Goal: Check status: Check status

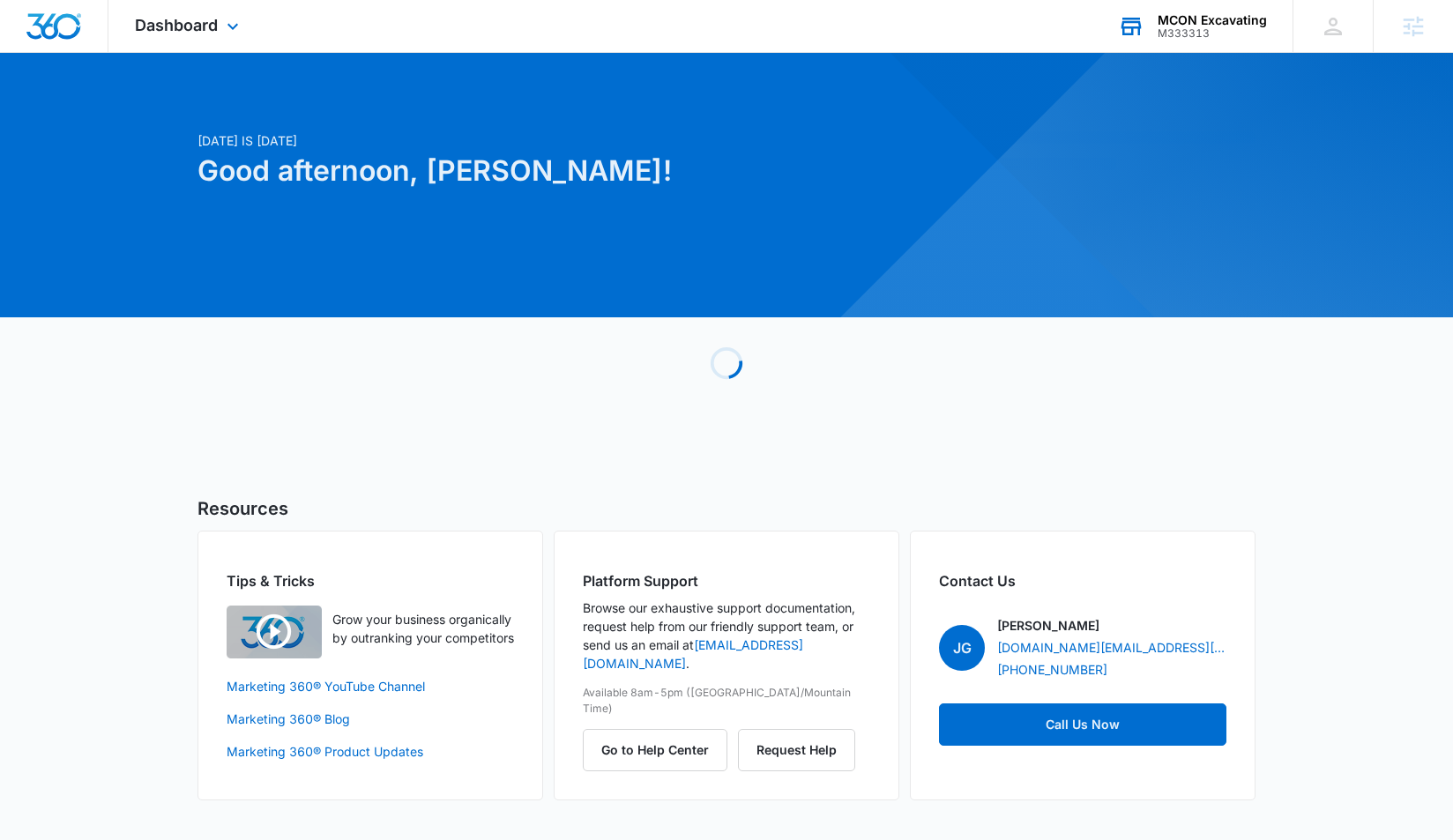
click at [1177, 43] on div "MCON Excavating M333313 Your Accounts View All" at bounding box center [1192, 25] width 201 height 52
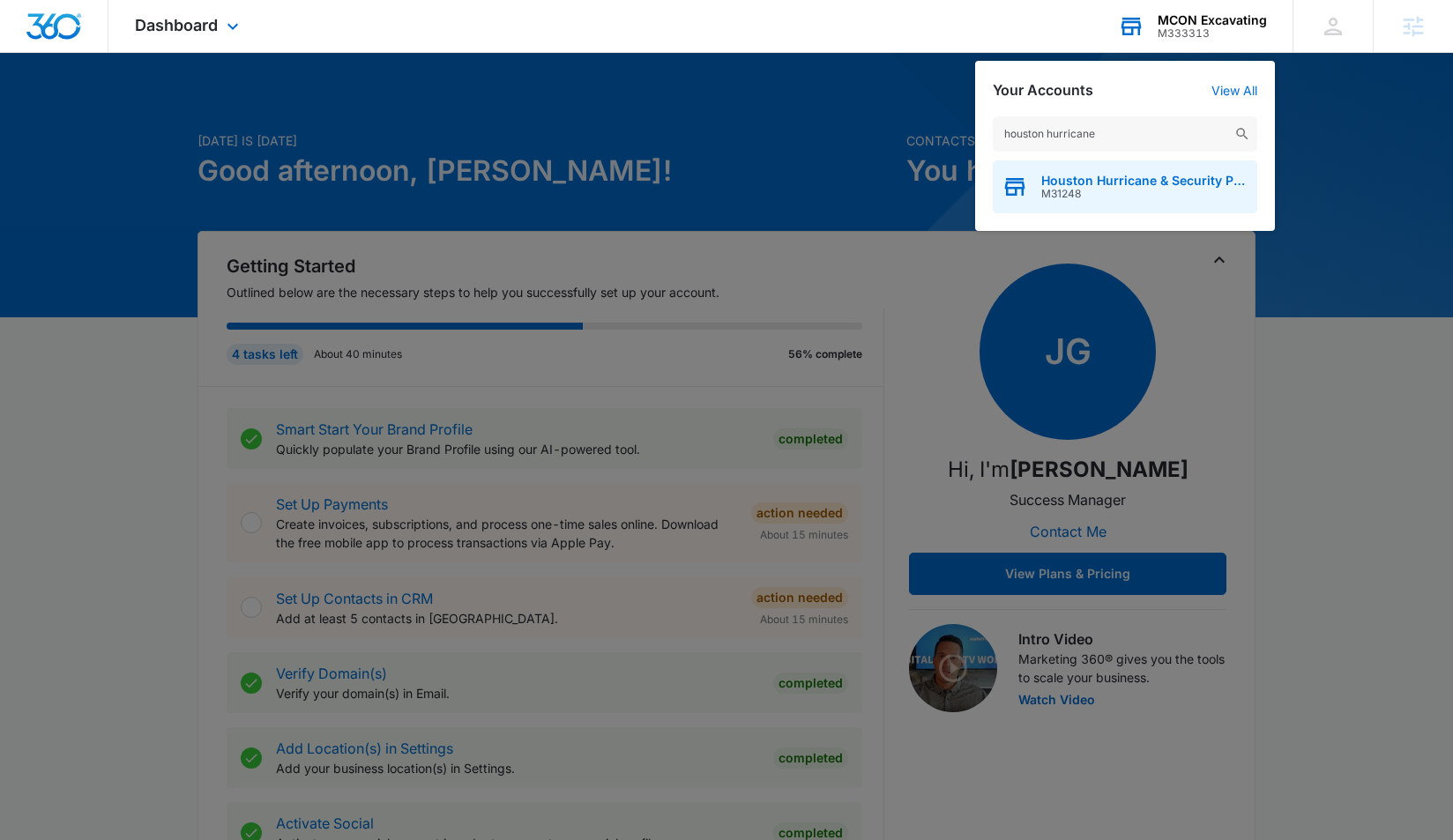
type input "houston hurricane"
click at [1126, 179] on span "Houston Hurricane & Security Products" at bounding box center [1145, 180] width 207 height 14
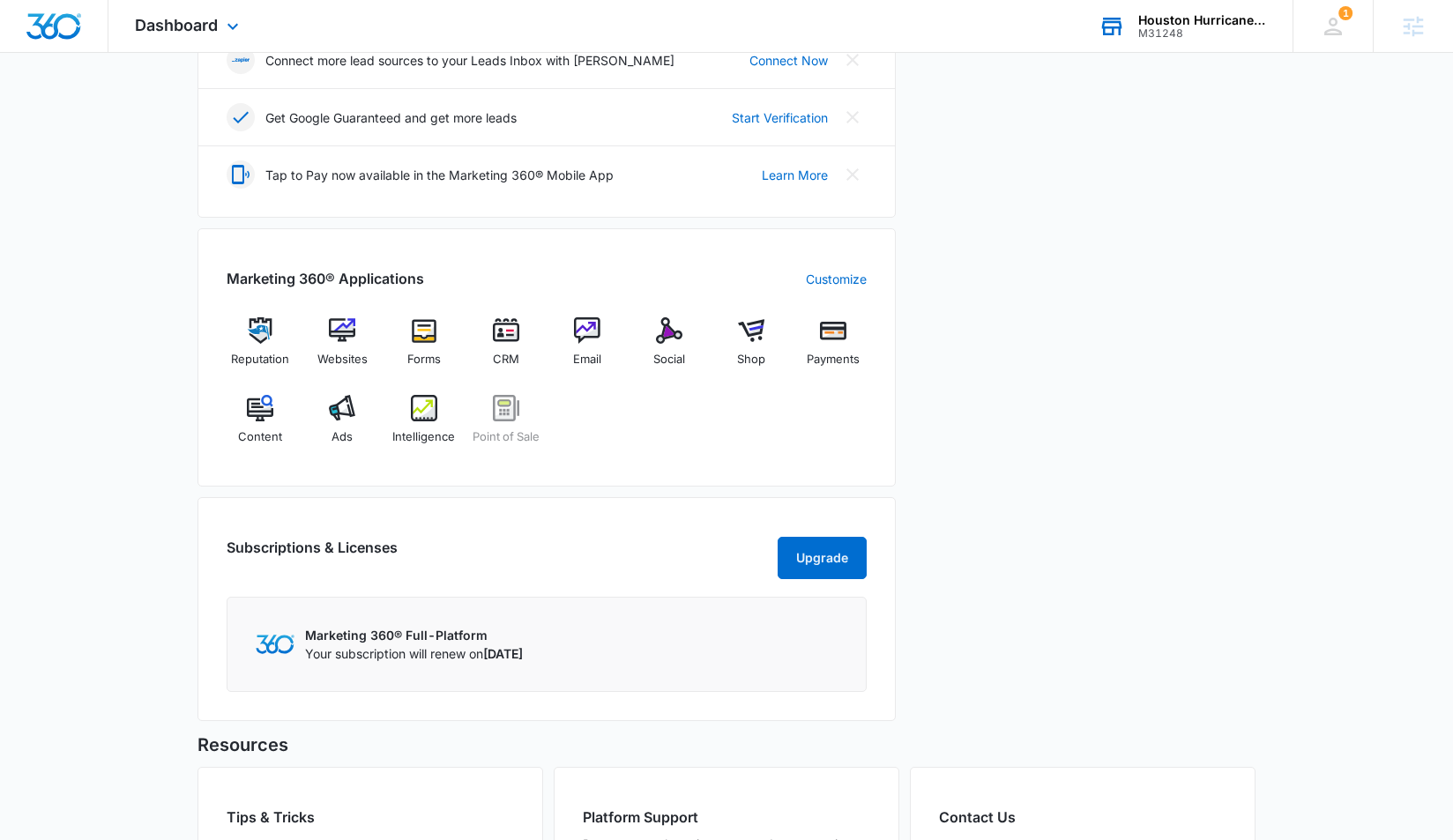
scroll to position [513, 0]
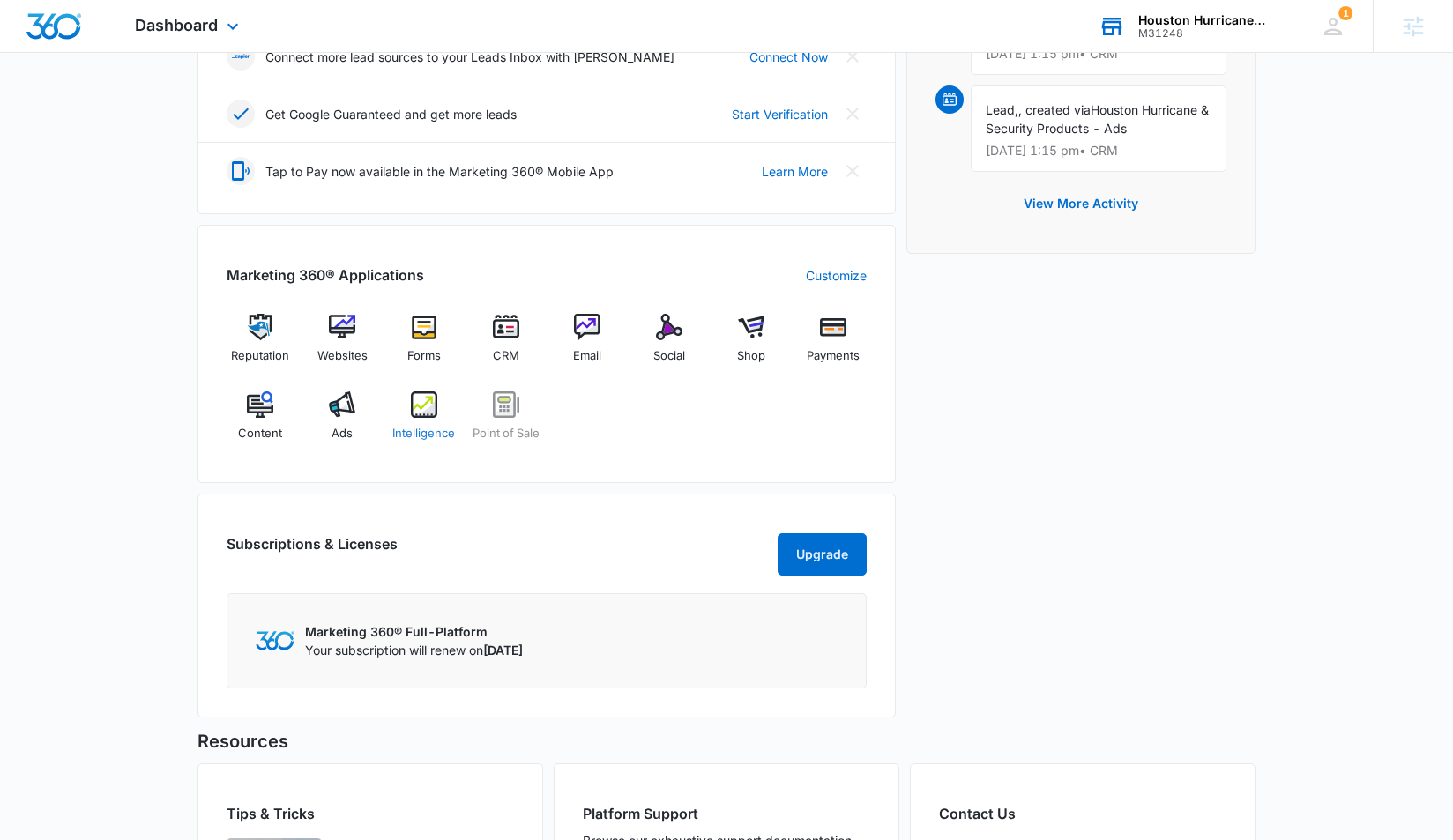
click at [413, 428] on span "Intelligence" at bounding box center [424, 433] width 62 height 18
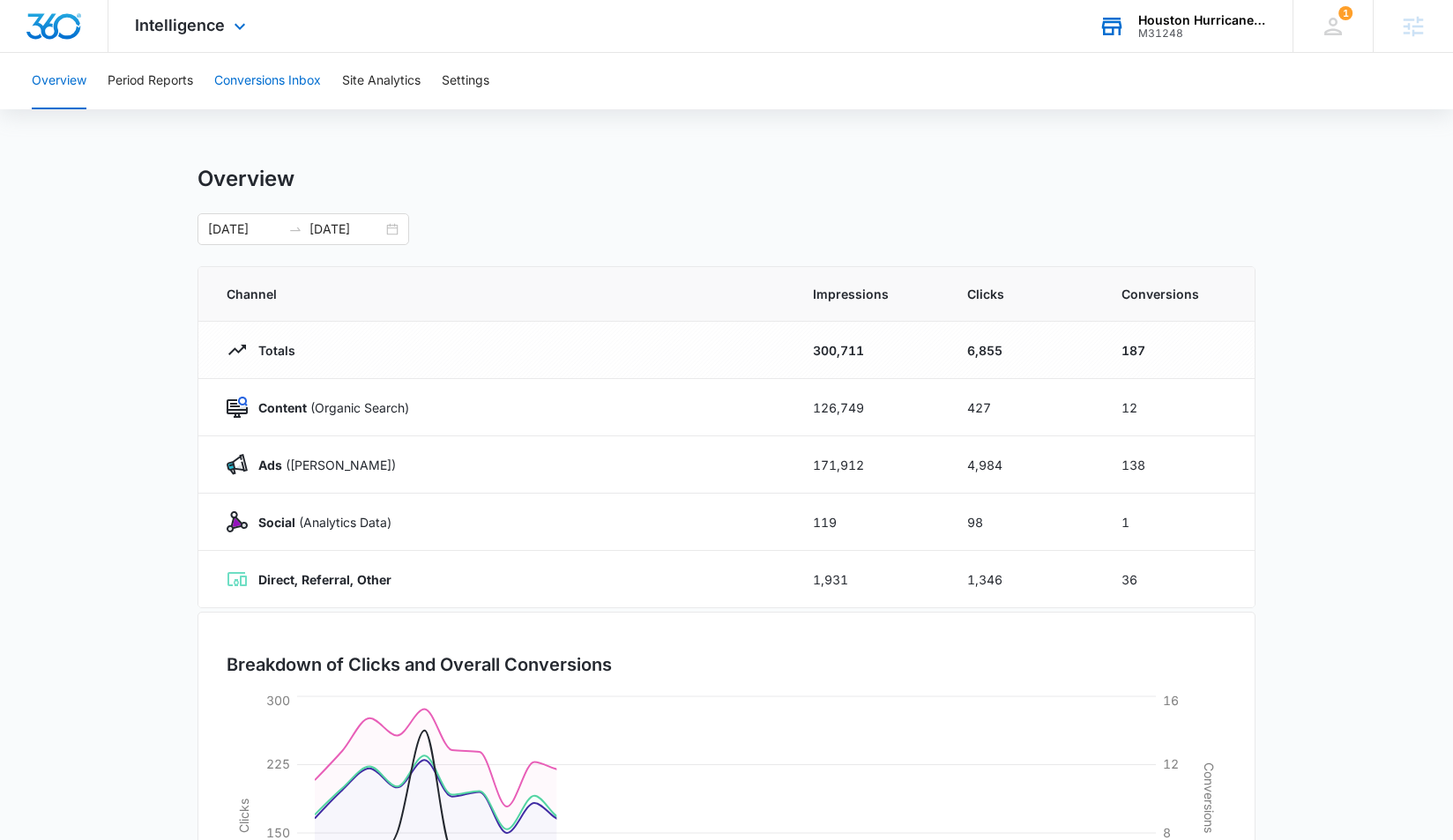
click at [278, 80] on button "Conversions Inbox" at bounding box center [267, 81] width 106 height 57
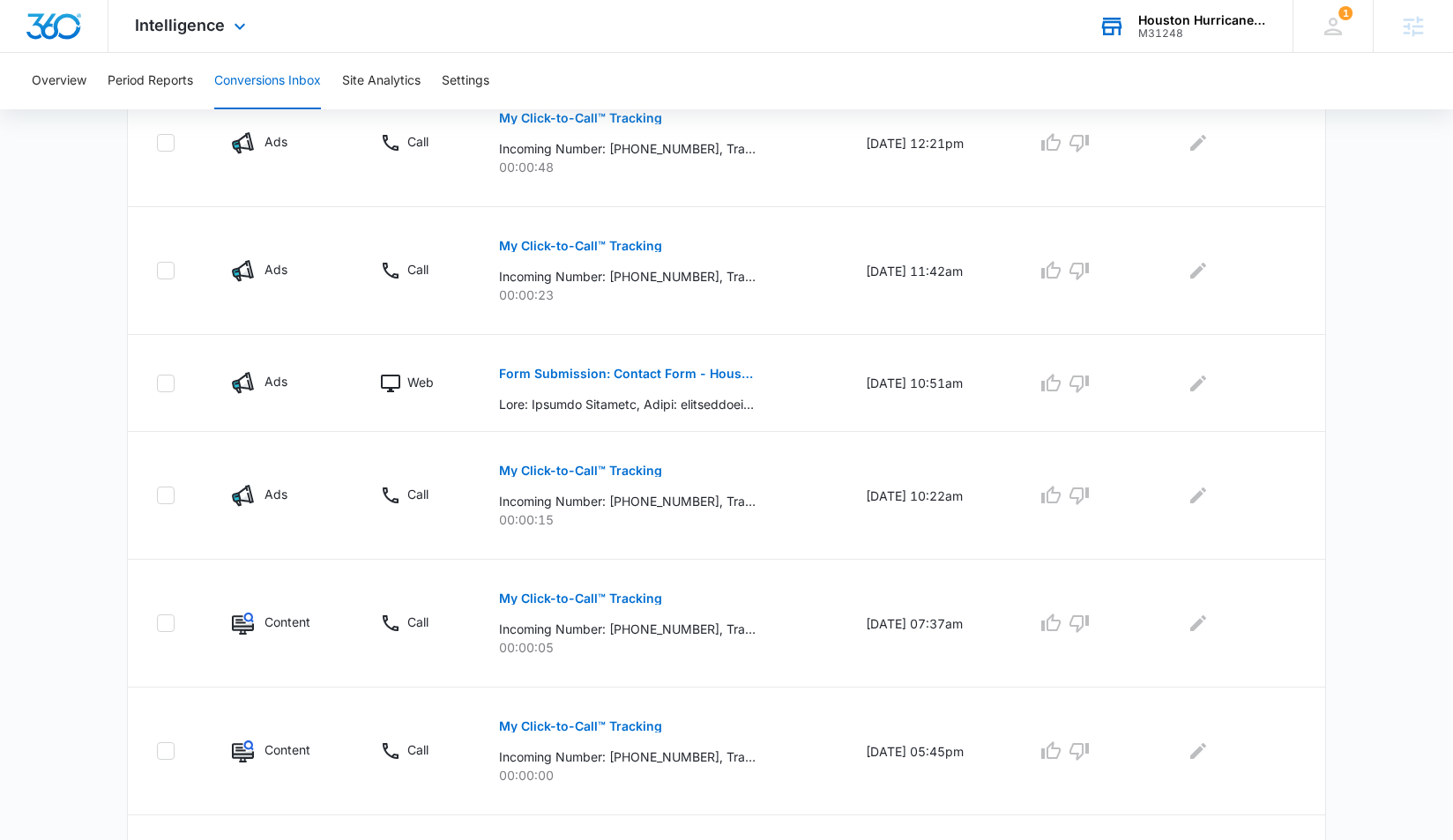
scroll to position [734, 0]
click at [695, 376] on p "Form Submission: Contact Form - Houston Hurricane & Security Products" at bounding box center [626, 372] width 257 height 13
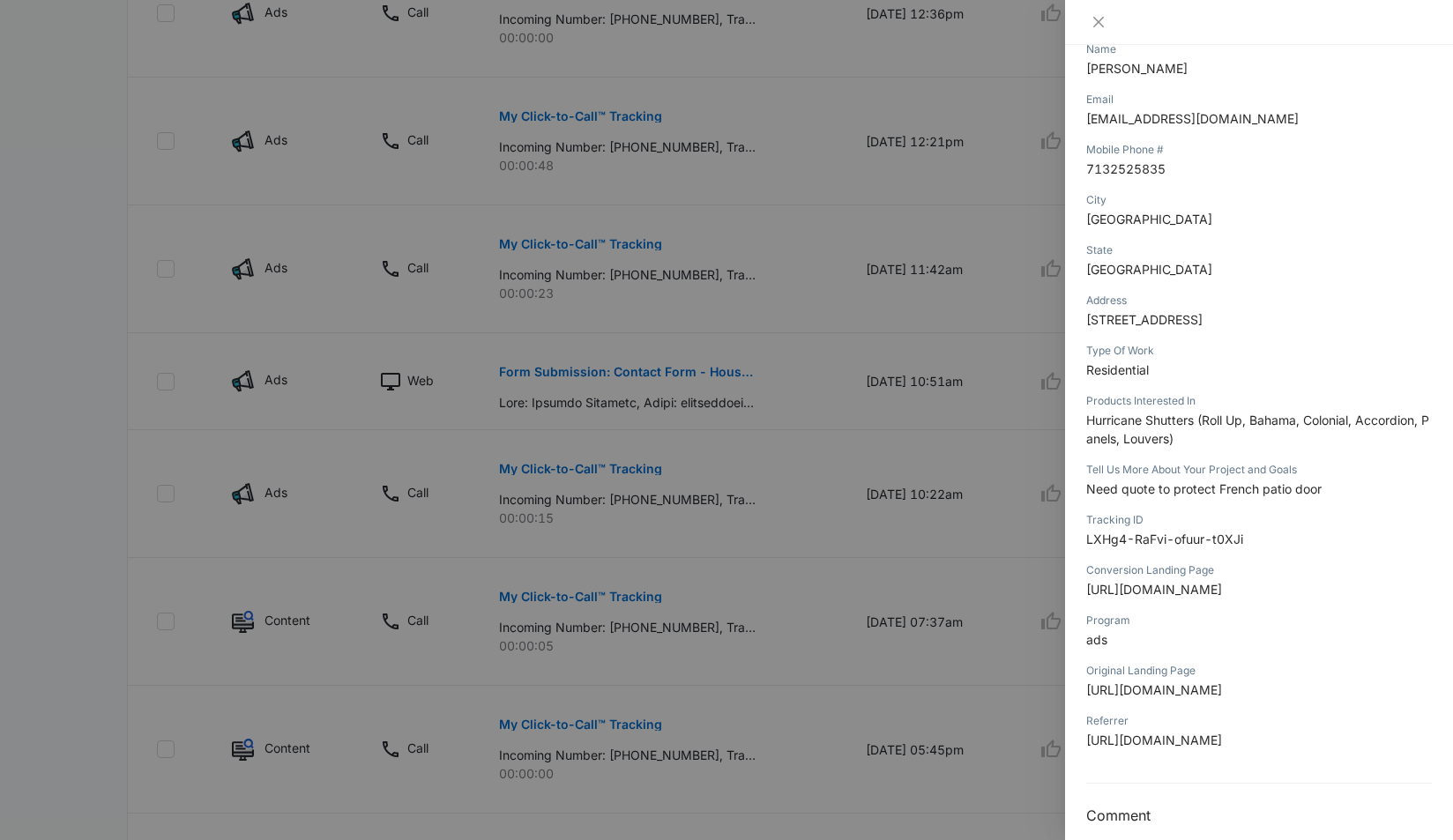
scroll to position [275, 0]
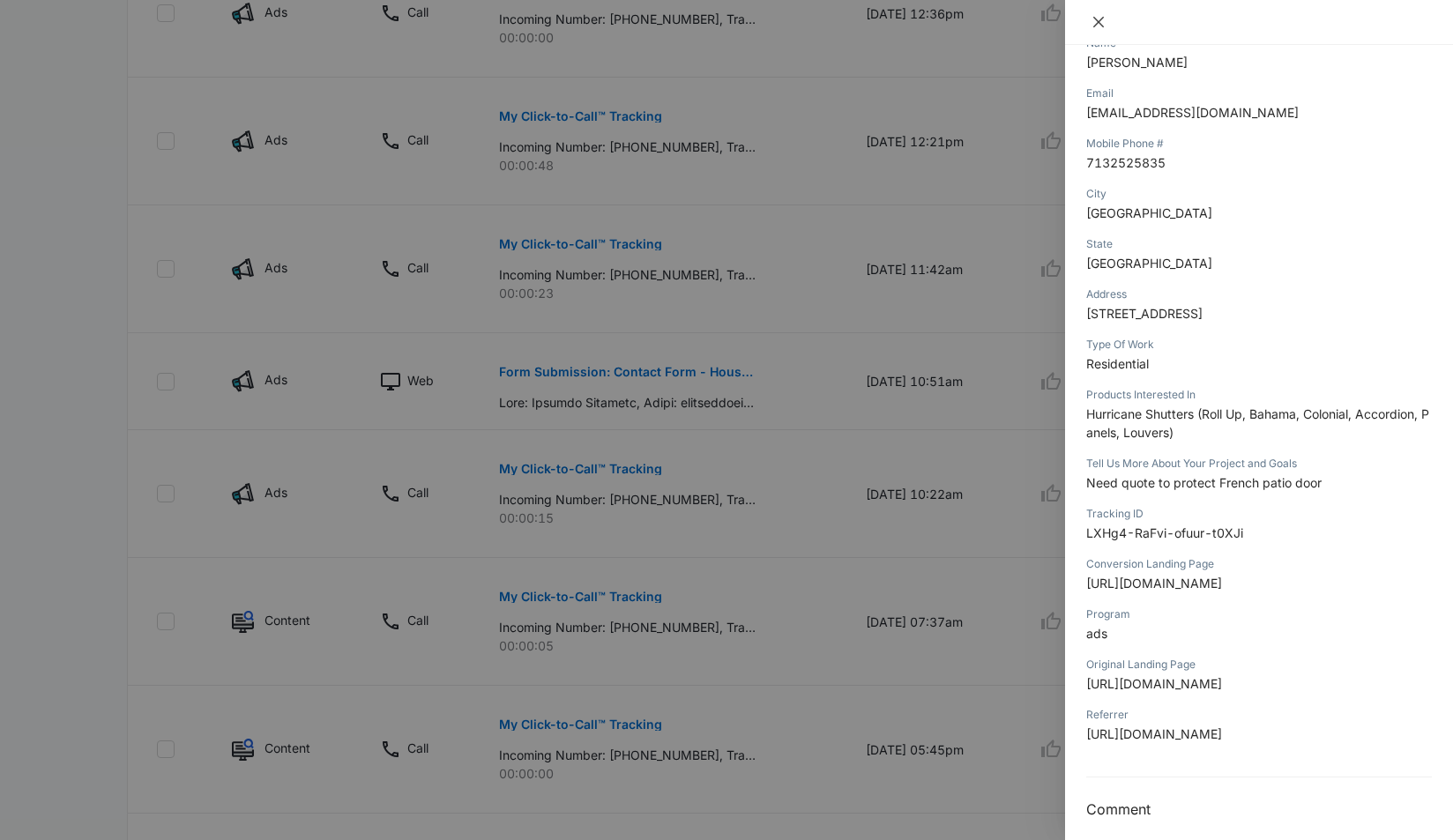
click at [1105, 24] on icon "close" at bounding box center [1099, 21] width 14 height 14
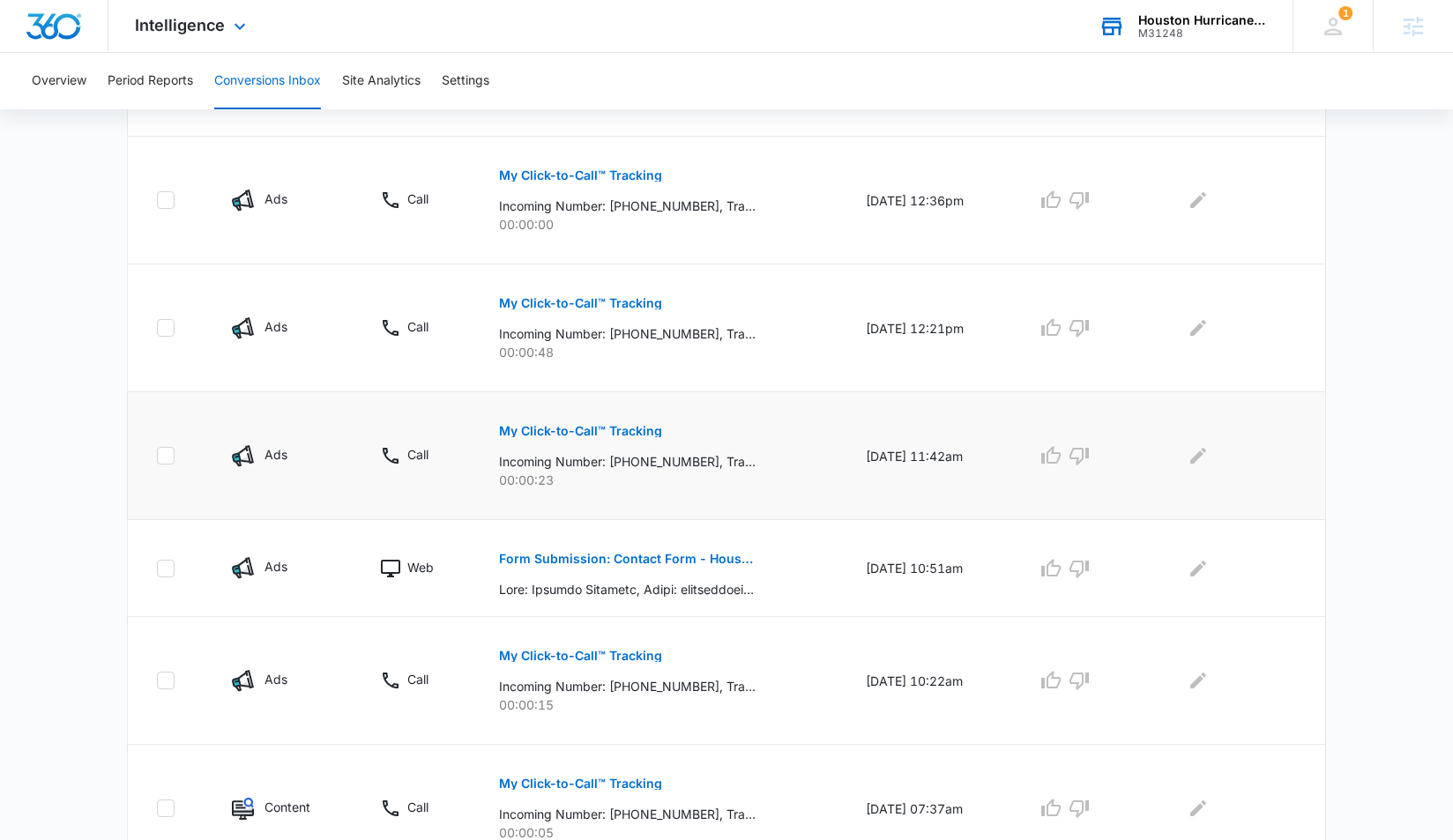
scroll to position [549, 0]
click at [499, 432] on p "My Click-to-Call™ Tracking" at bounding box center [580, 428] width 163 height 13
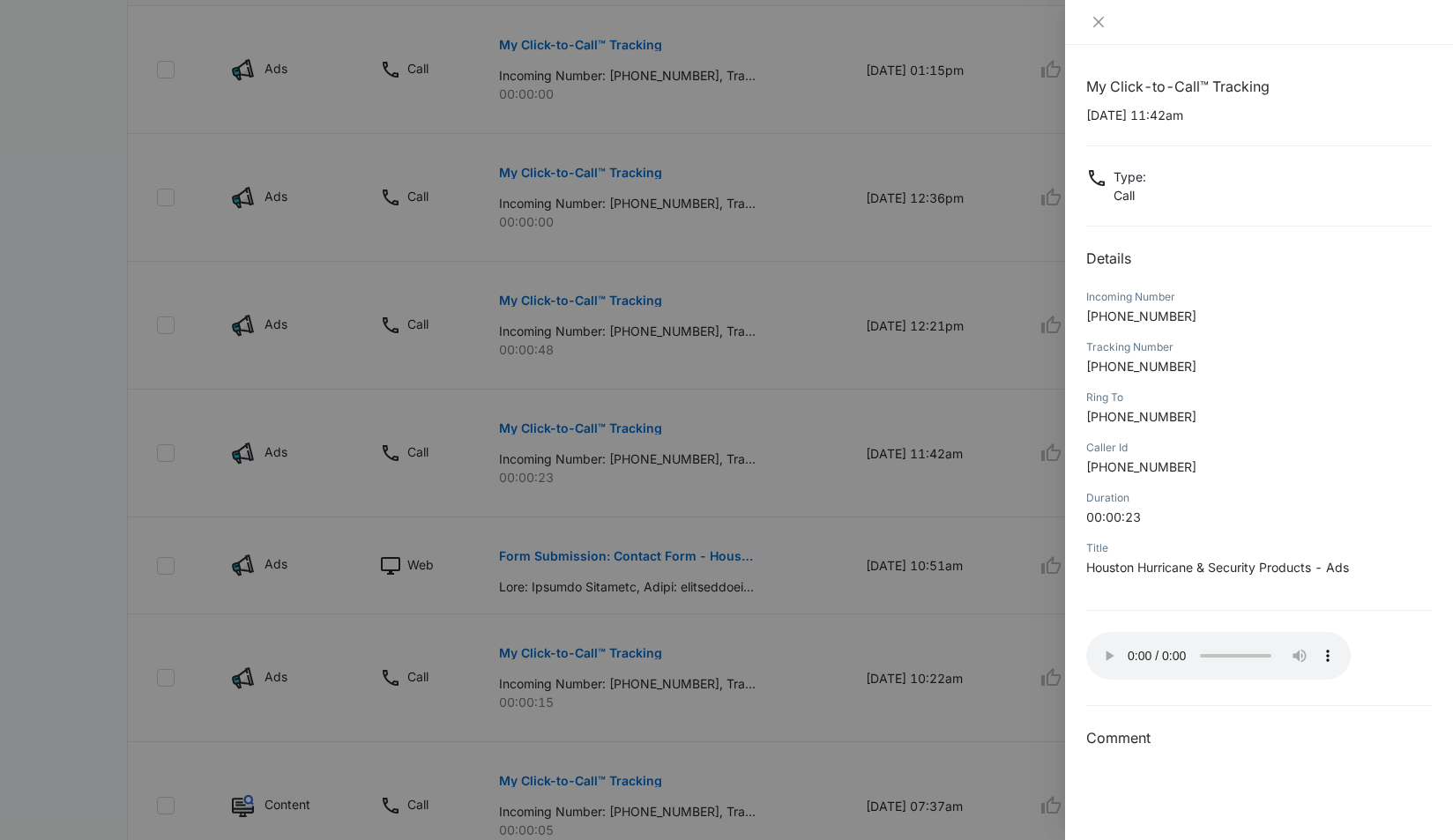
click at [1100, 644] on audio "Your browser does not support the audio tag." at bounding box center [1218, 656] width 264 height 48
click at [1103, 650] on audio "Your browser does not support the audio tag." at bounding box center [1218, 656] width 264 height 48
click at [1099, 23] on icon "close" at bounding box center [1098, 21] width 11 height 11
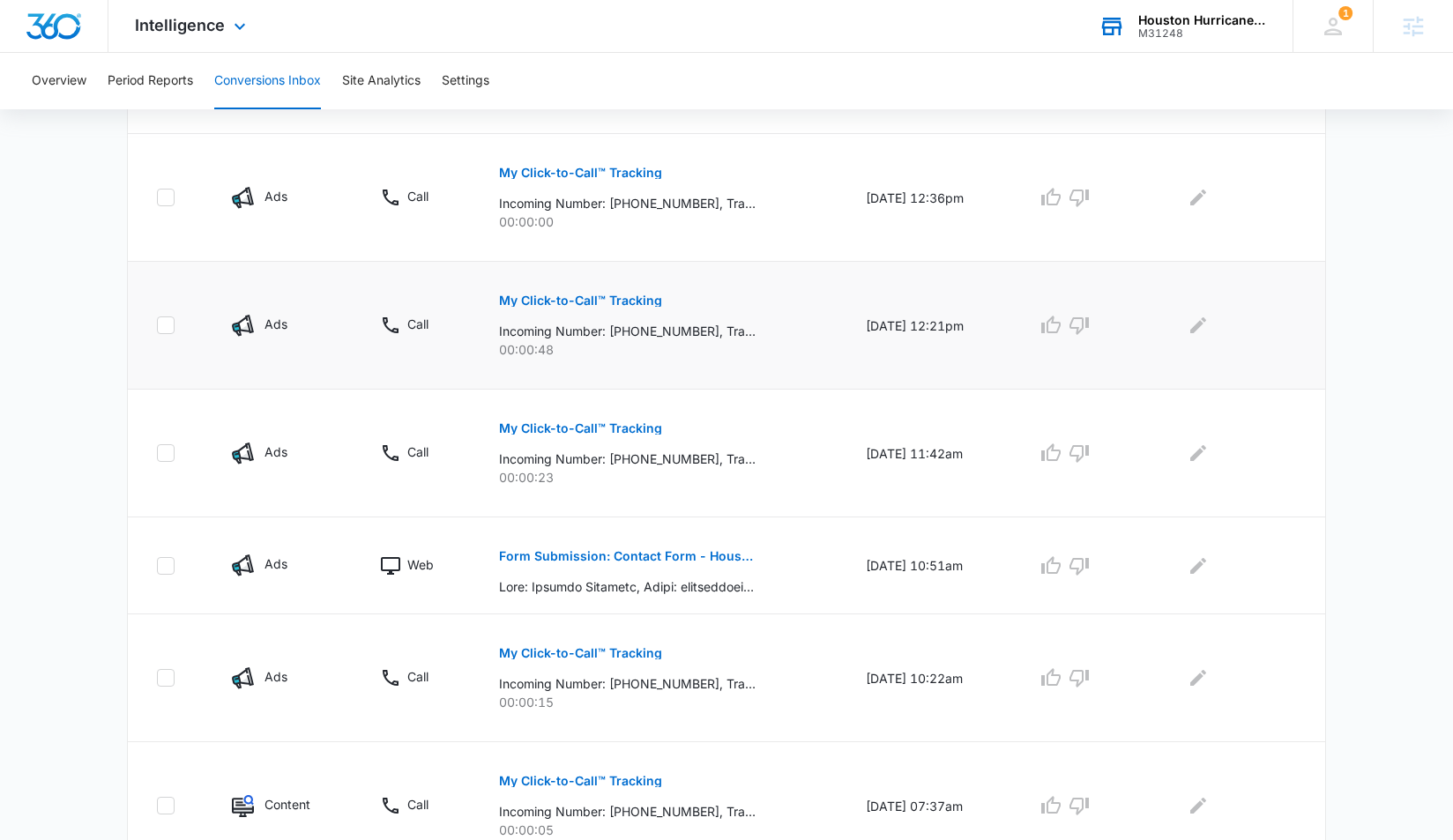
click at [580, 300] on p "My Click-to-Call™ Tracking" at bounding box center [580, 300] width 163 height 13
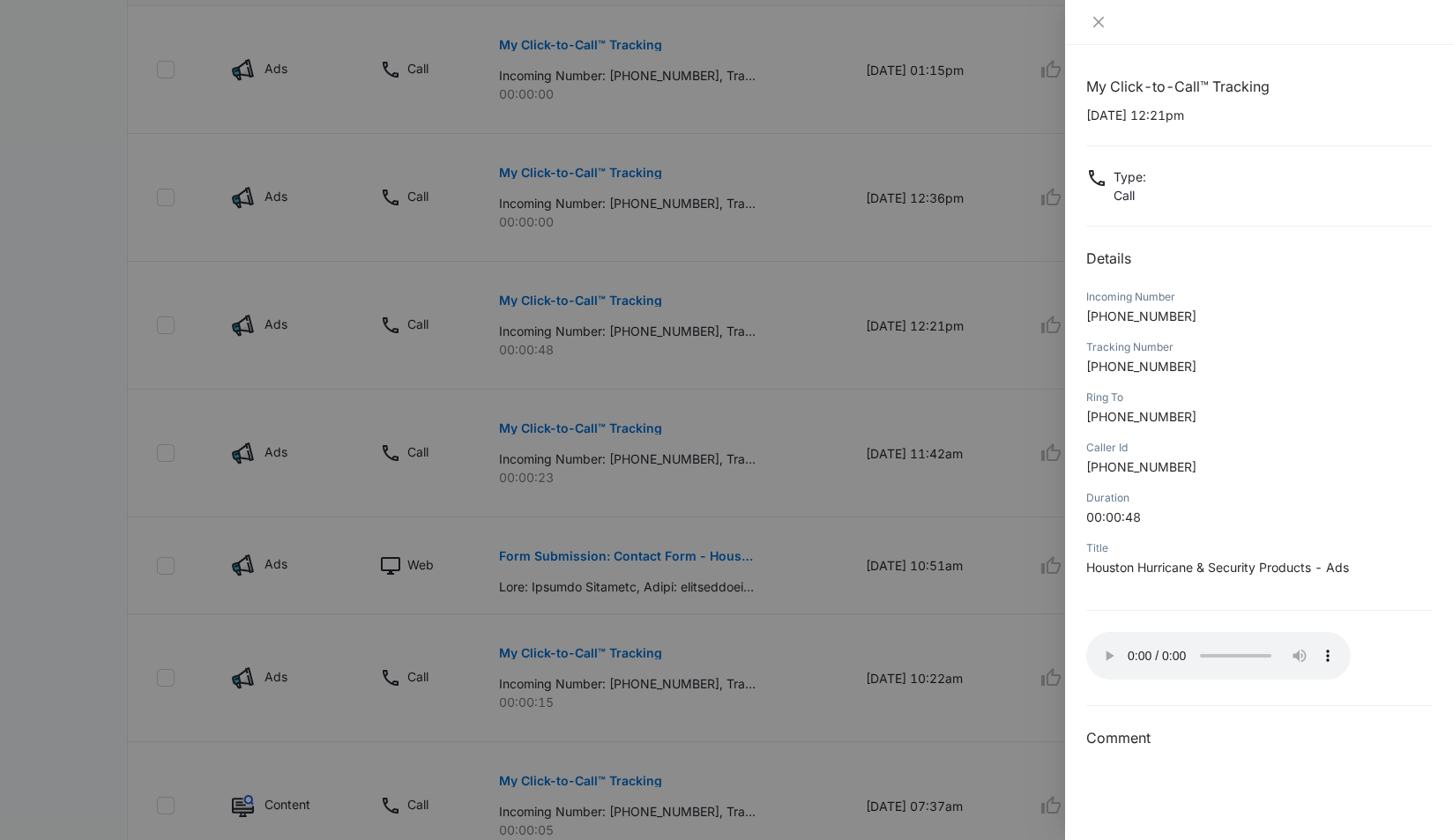
click at [1103, 653] on audio "Your browser does not support the audio tag." at bounding box center [1218, 656] width 264 height 48
click at [1101, 20] on icon "close" at bounding box center [1098, 21] width 11 height 11
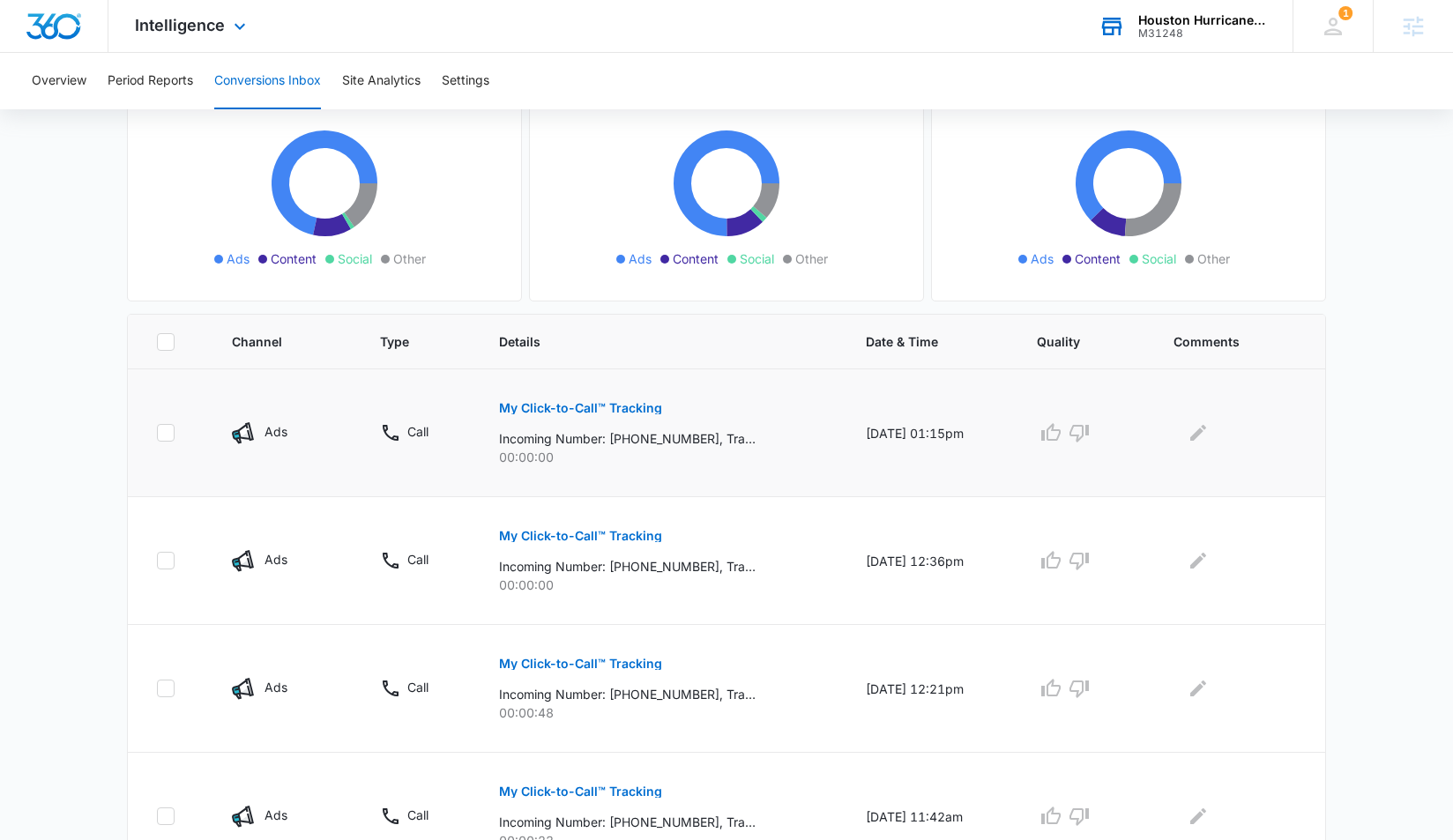
scroll to position [187, 0]
click at [513, 405] on p "My Click-to-Call™ Tracking" at bounding box center [580, 406] width 163 height 13
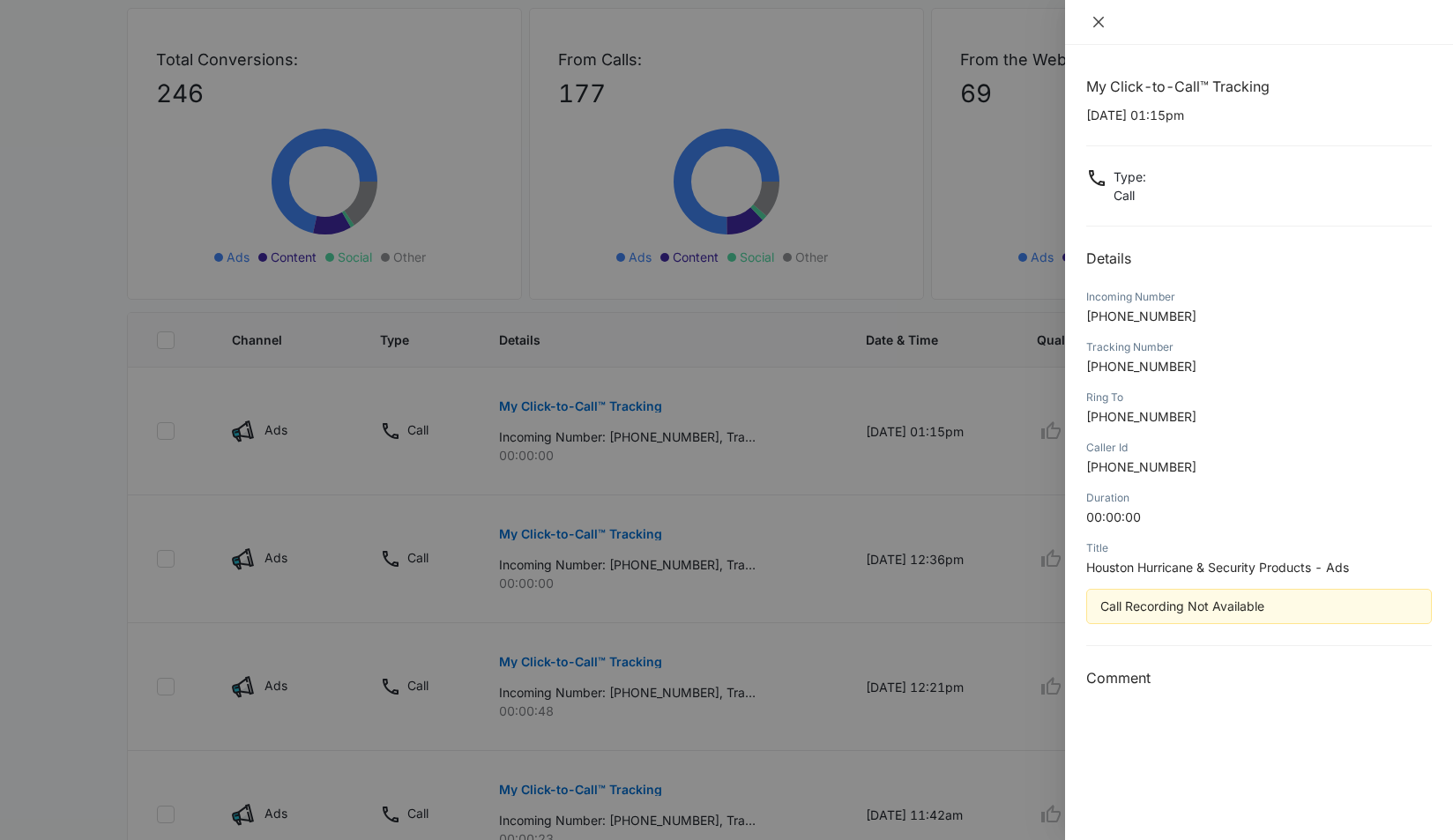
click at [1093, 25] on icon "close" at bounding box center [1099, 21] width 14 height 14
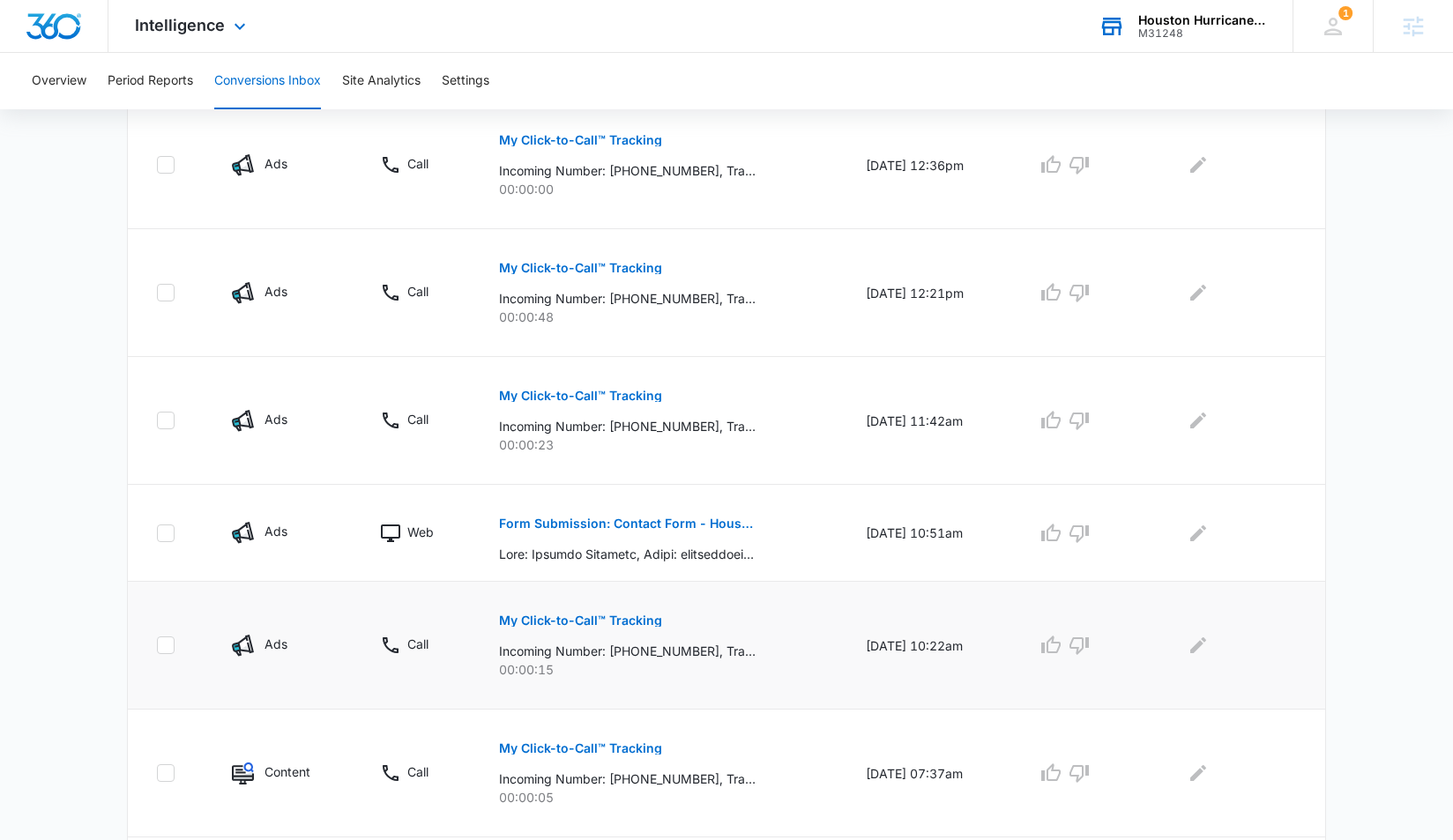
scroll to position [583, 0]
drag, startPoint x: 666, startPoint y: 674, endPoint x: 641, endPoint y: 653, distance: 32.6
click at [666, 674] on p "00:00:15" at bounding box center [661, 667] width 324 height 19
click at [607, 621] on p "My Click-to-Call™ Tracking" at bounding box center [580, 619] width 163 height 13
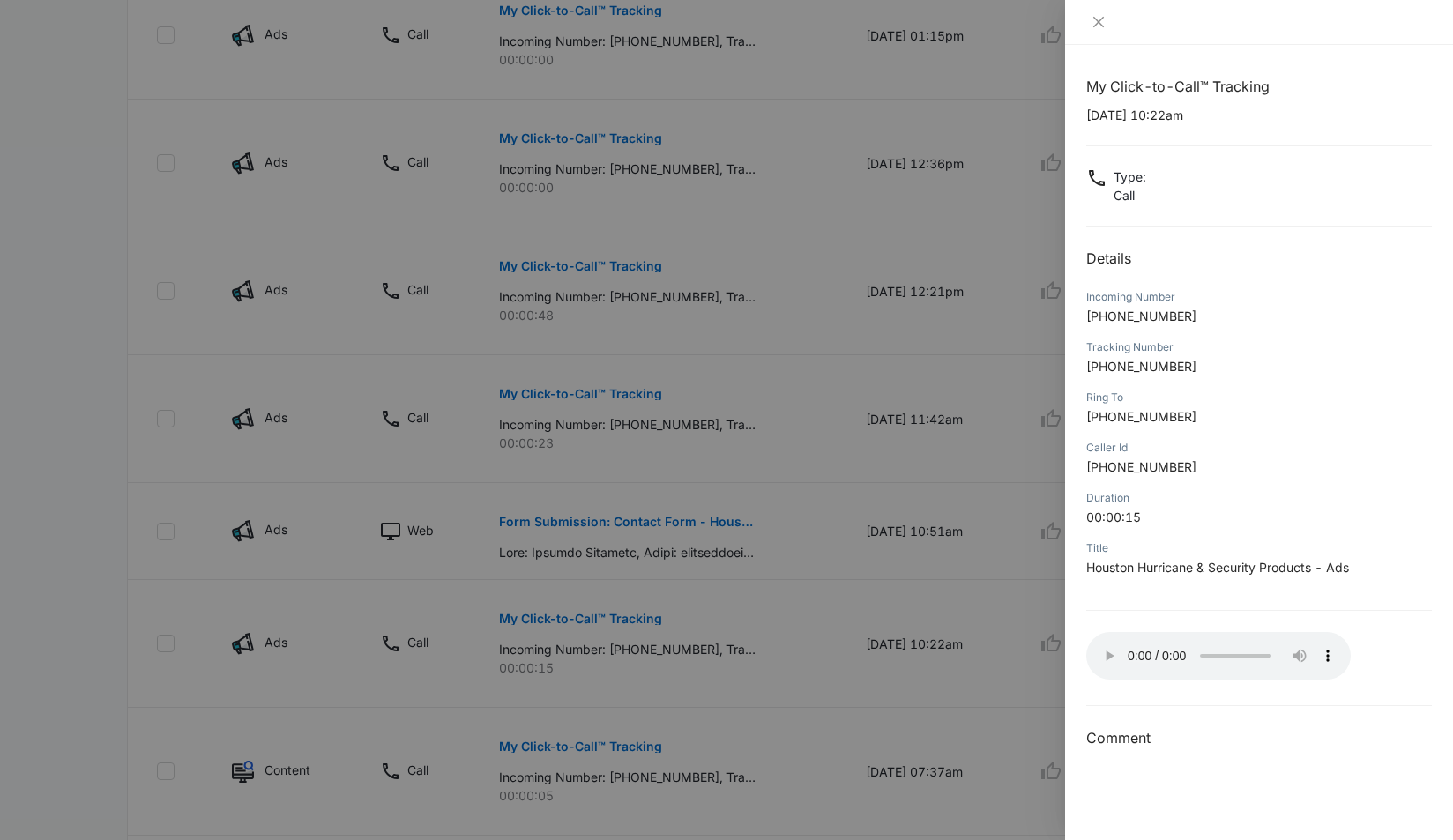
click at [1100, 647] on audio "Your browser does not support the audio tag." at bounding box center [1218, 656] width 264 height 48
click at [1105, 647] on audio "Your browser does not support the audio tag." at bounding box center [1218, 656] width 264 height 48
click at [1106, 649] on audio "Your browser does not support the audio tag." at bounding box center [1218, 656] width 264 height 48
click at [1107, 28] on button "Close" at bounding box center [1098, 21] width 24 height 16
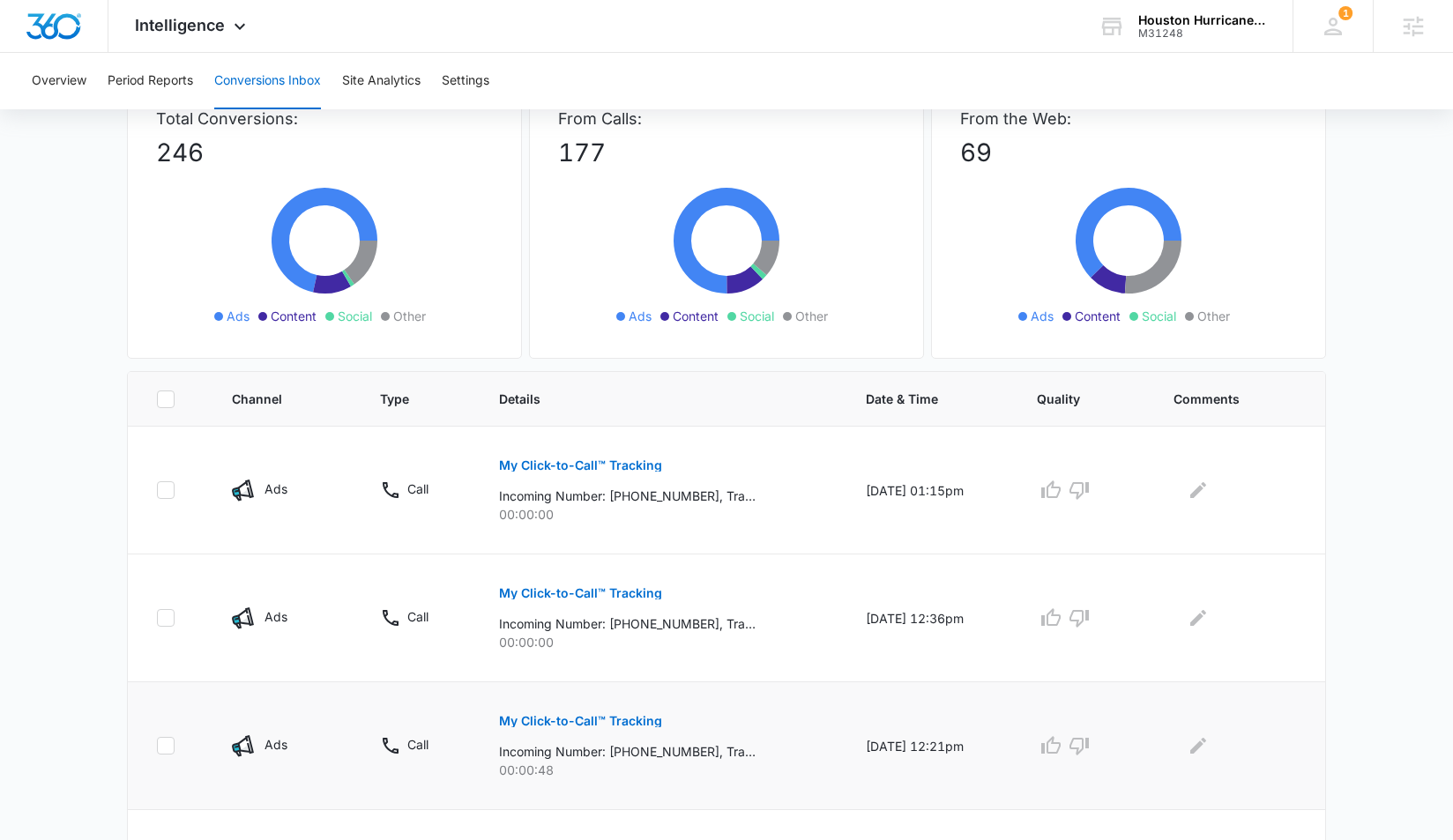
scroll to position [125, 0]
